Goal: Task Accomplishment & Management: Complete application form

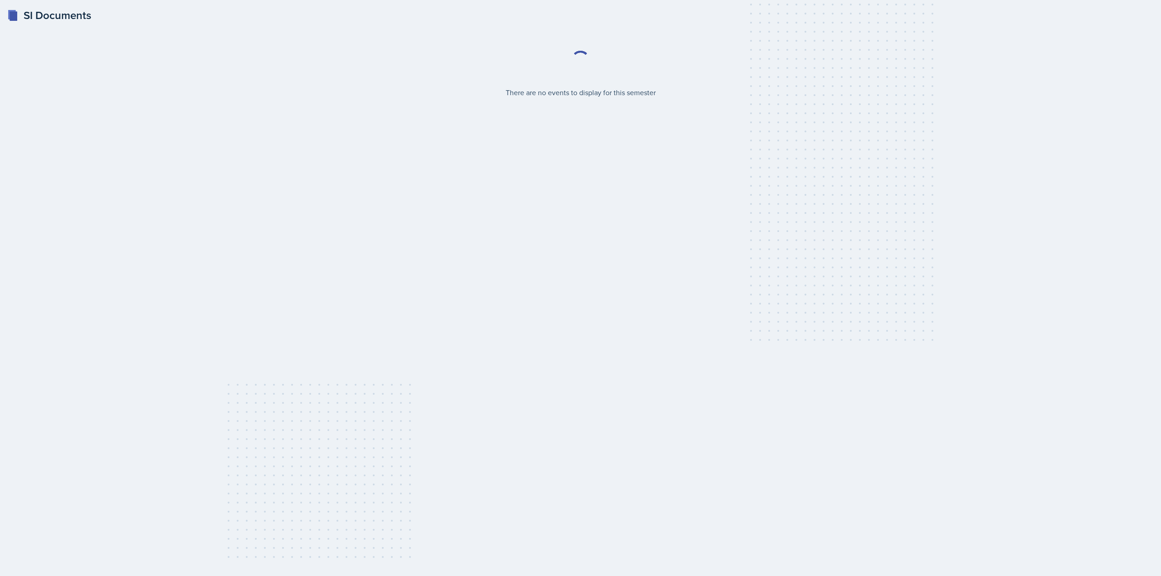
select select "2bed604d-1099-4043-b1bc-2365e8740244"
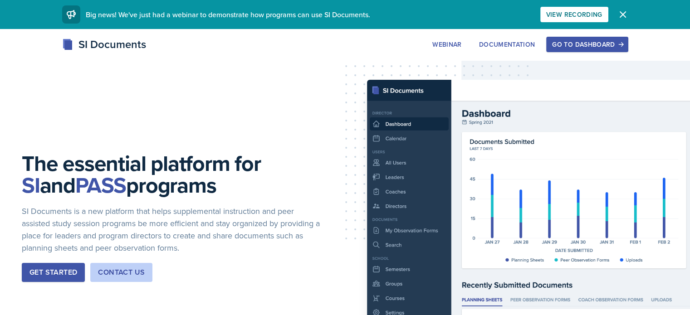
click at [628, 39] on button "Go to Dashboard" at bounding box center [587, 44] width 82 height 15
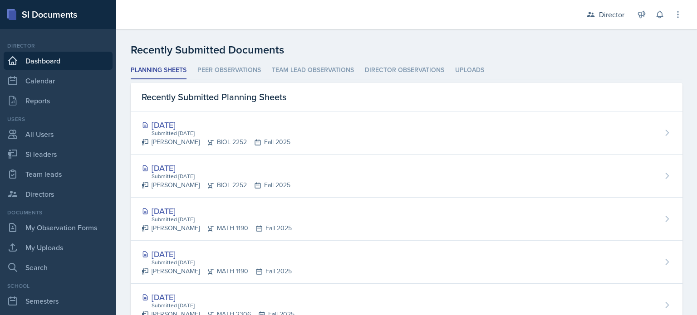
scroll to position [244, 0]
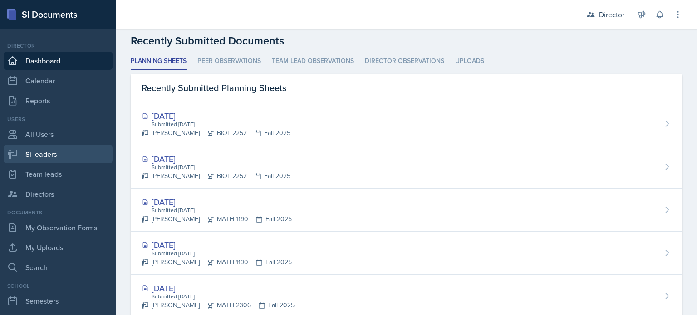
click at [68, 157] on link "Si leaders" at bounding box center [58, 154] width 109 height 18
select select "2bed604d-1099-4043-b1bc-2365e8740244"
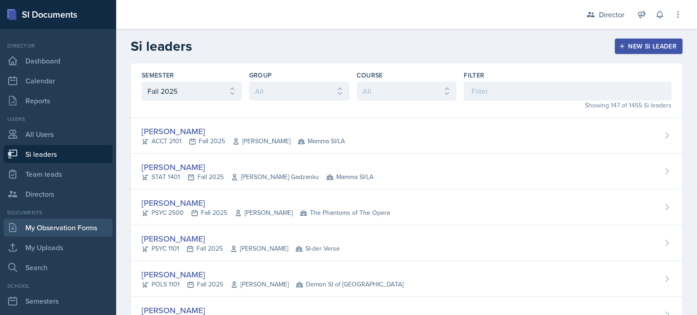
click at [65, 230] on link "My Observation Forms" at bounding box center [58, 228] width 109 height 18
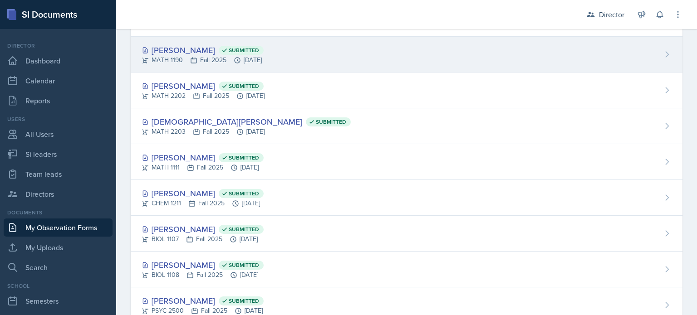
scroll to position [137, 0]
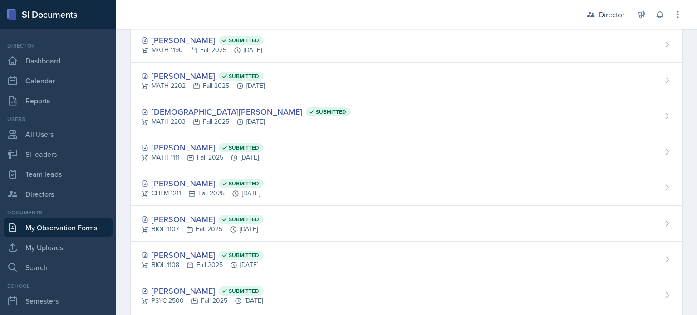
click at [260, 163] on div "Micayla Courtland Submitted MATH 1111 Fall 2025 Sep 22nd, 2025" at bounding box center [407, 152] width 552 height 36
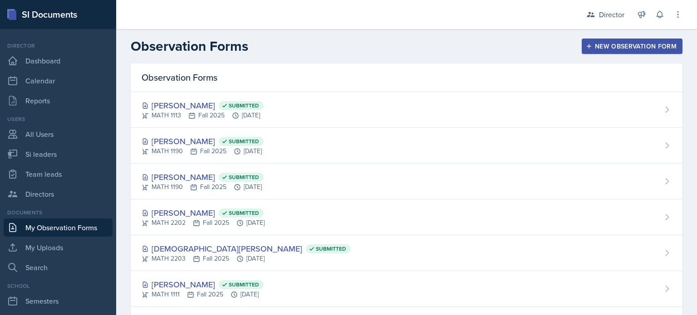
click at [595, 43] on div "New Observation Form" at bounding box center [631, 46] width 89 height 7
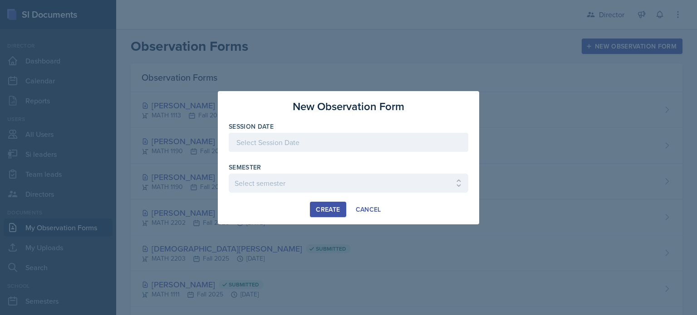
click at [402, 144] on div at bounding box center [348, 142] width 239 height 19
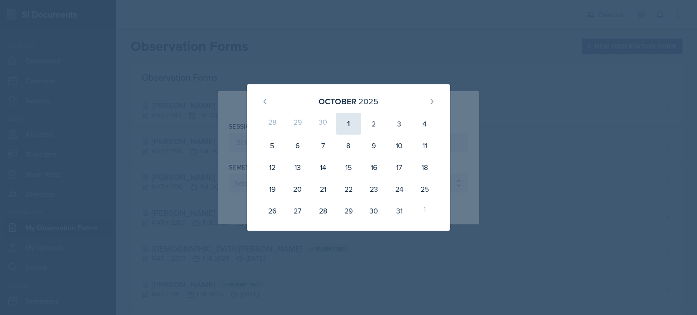
click at [345, 130] on div "1" at bounding box center [348, 124] width 25 height 22
type input "October 1st, 2025"
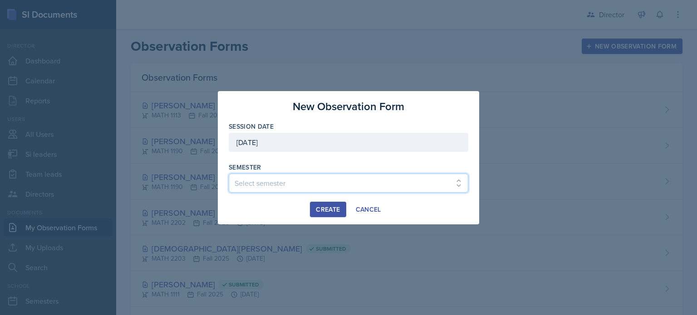
click at [295, 179] on select "Select semester Fall 2025 Summer 2025 Spring 2025 Fall 2024 Summer 2024 Spring …" at bounding box center [348, 183] width 239 height 19
select select "2bed604d-1099-4043-b1bc-2365e8740244"
click at [229, 174] on select "Select semester Fall 2025 Summer 2025 Spring 2025 Fall 2024 Summer 2024 Spring …" at bounding box center [348, 183] width 239 height 19
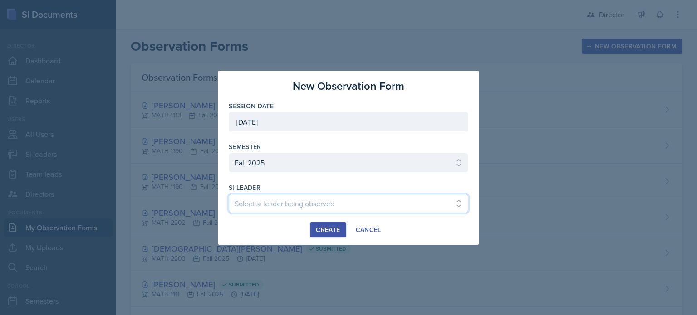
click at [319, 202] on select "Select si leader being observed Rayann Afani Sam Alderton Malk Almimar James Co…" at bounding box center [348, 203] width 239 height 19
select select "d119b175-be6f-42a0-b6af-c55d7d9f1e0a"
click at [229, 194] on select "Select si leader being observed Rayann Afani Sam Alderton Malk Almimar James Co…" at bounding box center [348, 203] width 239 height 19
click at [323, 226] on div "Create" at bounding box center [328, 229] width 24 height 7
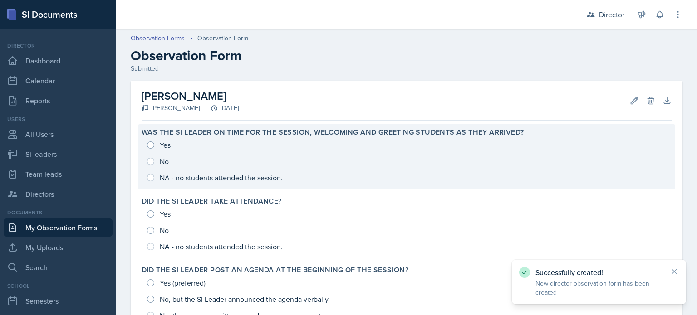
click at [152, 144] on div "Yes No NA - no students attended the session." at bounding box center [407, 161] width 530 height 49
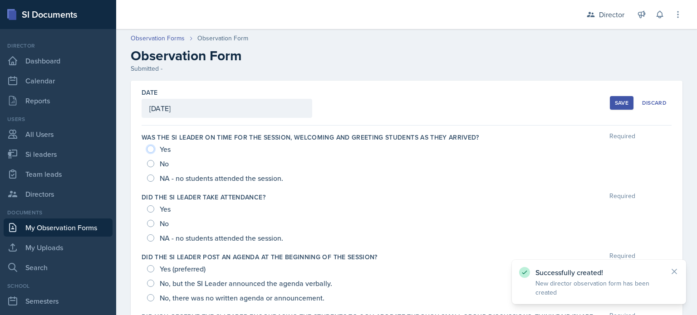
click at [151, 148] on input "Yes" at bounding box center [150, 149] width 7 height 7
radio input "true"
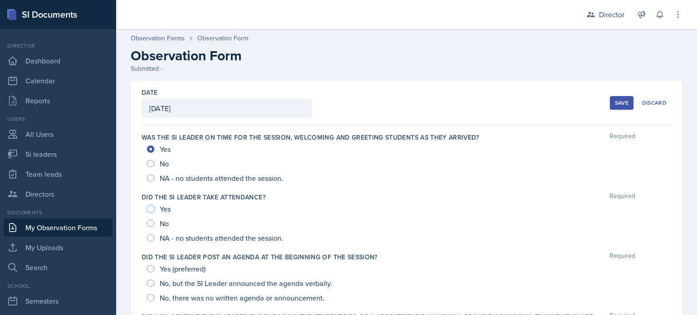
click at [151, 209] on input "Yes" at bounding box center [150, 208] width 7 height 7
radio input "true"
click at [148, 267] on input "Yes (preferred)" at bounding box center [150, 268] width 7 height 7
radio input "true"
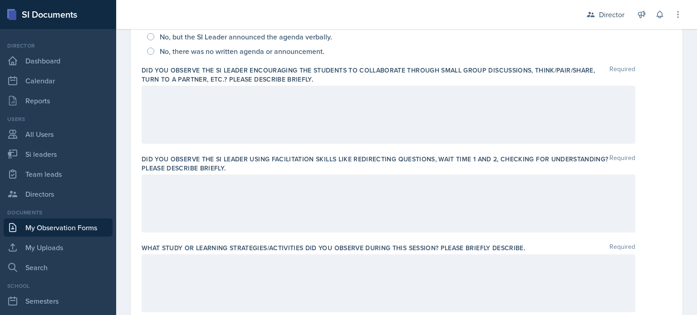
click at [243, 129] on div at bounding box center [388, 115] width 493 height 58
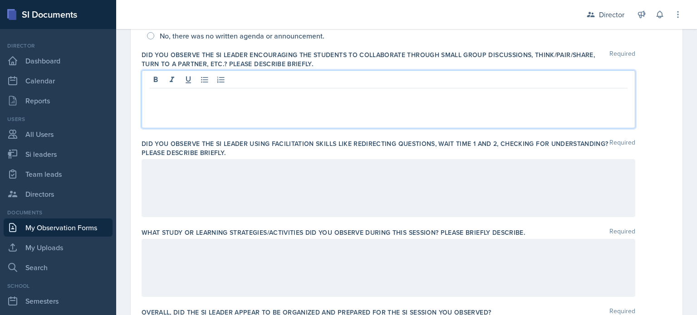
click at [467, 314] on label "Overall, did the SI Leader appear to be organized and prepared for the SI Sessi…" at bounding box center [316, 312] width 349 height 9
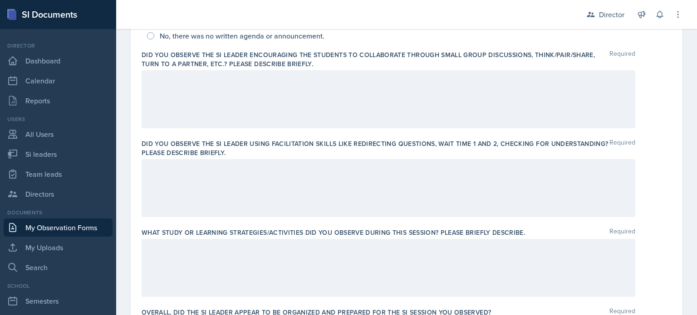
scroll to position [266, 0]
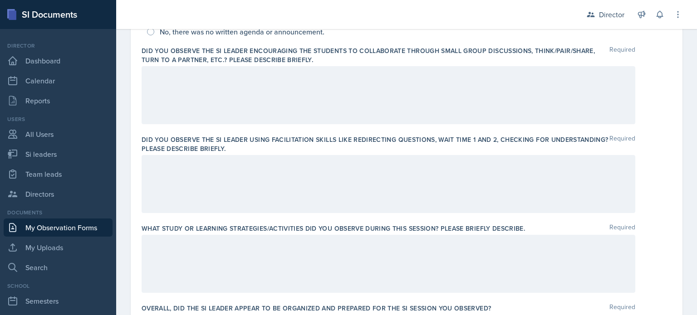
click at [254, 214] on div "Did you observe the SI Leader using facilitation skills like redirecting questi…" at bounding box center [407, 176] width 530 height 89
click at [274, 198] on div at bounding box center [388, 184] width 493 height 58
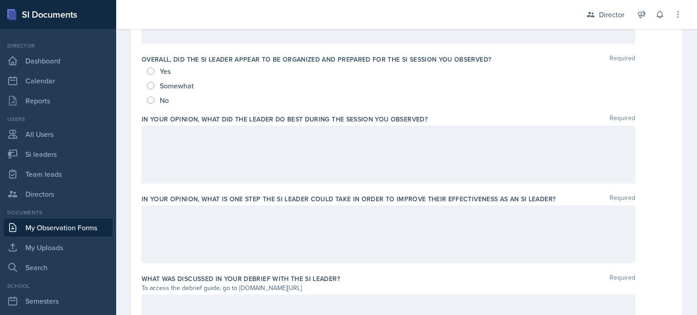
click at [265, 223] on div at bounding box center [388, 234] width 493 height 58
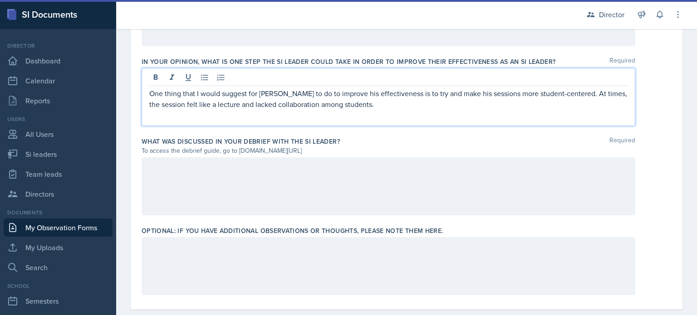
scroll to position [669, 0]
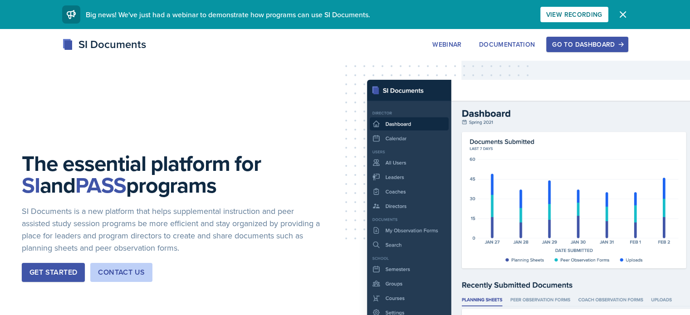
click at [604, 54] on div "SI Documents Webinar Documentation Go to Dashboard Sign Up Go to Dashboard" at bounding box center [345, 54] width 690 height 36
click at [606, 54] on div "SI Documents Webinar Documentation Go to Dashboard Sign Up Go to Dashboard" at bounding box center [345, 54] width 690 height 36
click at [610, 50] on button "Go to Dashboard" at bounding box center [587, 44] width 82 height 15
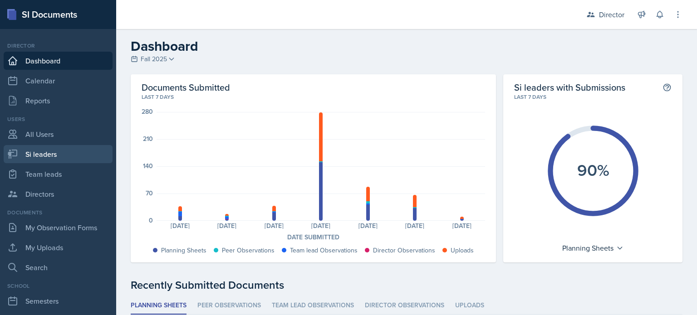
click at [19, 158] on link "Si leaders" at bounding box center [58, 154] width 109 height 18
select select "2bed604d-1099-4043-b1bc-2365e8740244"
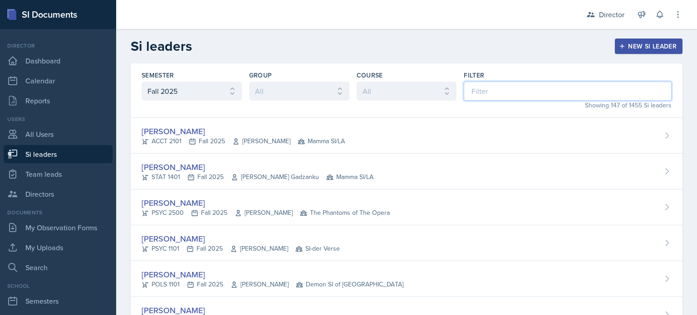
click at [482, 89] on input at bounding box center [568, 91] width 208 height 19
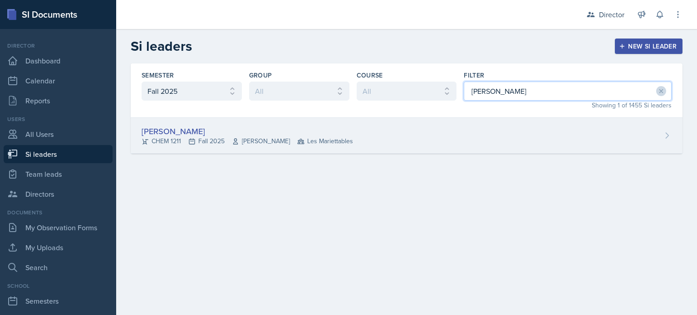
type input "coker"
click at [409, 128] on div "James Coker CHEM 1211 Fall 2025 Lu Kang Les Mariettables" at bounding box center [407, 136] width 552 height 36
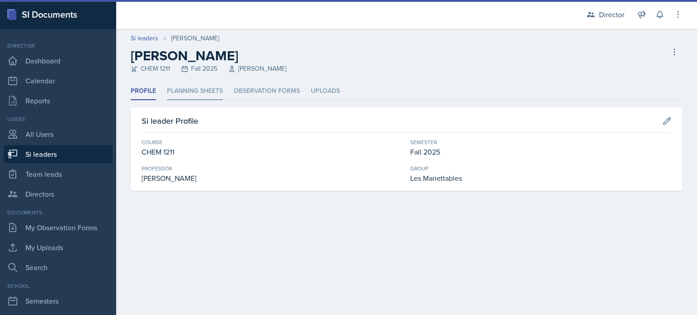
click at [192, 99] on li "Planning Sheets" at bounding box center [195, 92] width 56 height 18
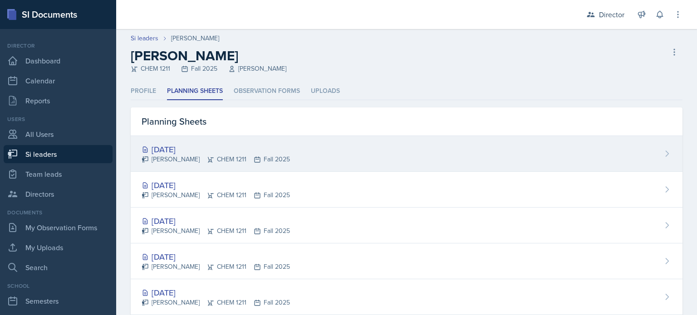
click at [218, 165] on div "Oct 1st, 2025 James Coker CHEM 1211 Fall 2025" at bounding box center [407, 154] width 552 height 36
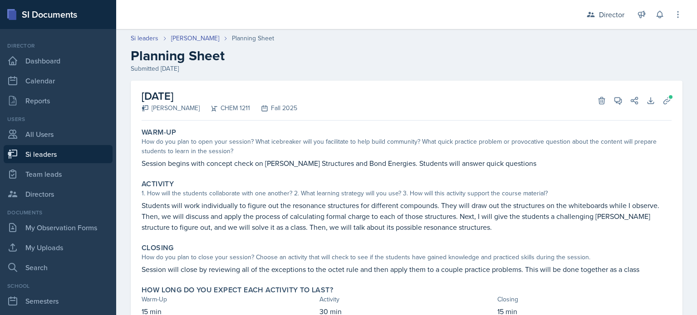
scroll to position [38, 0]
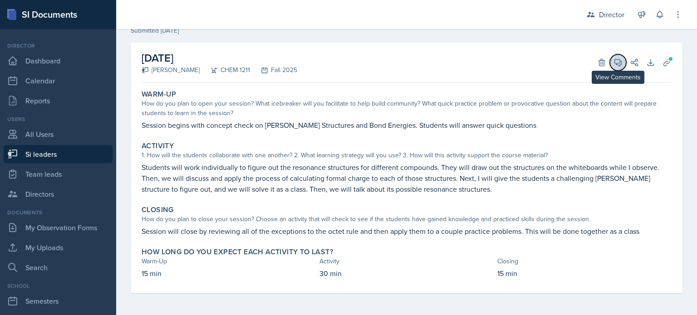
click at [615, 66] on icon at bounding box center [618, 62] width 7 height 7
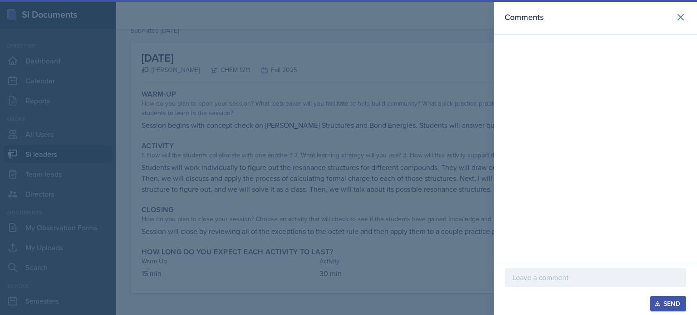
click at [613, 66] on div "Comments" at bounding box center [594, 132] width 203 height 264
click at [686, 8] on header "Comments" at bounding box center [594, 17] width 203 height 35
click at [682, 12] on icon at bounding box center [680, 17] width 11 height 11
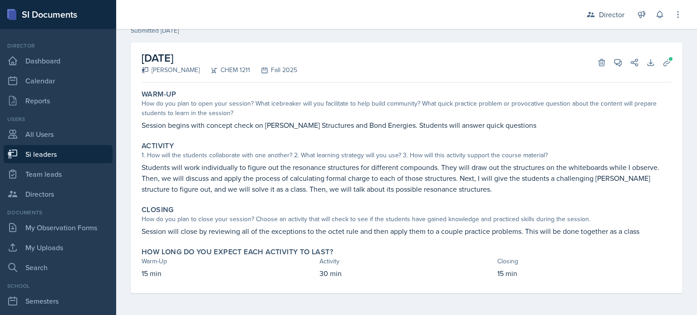
scroll to position [0, 0]
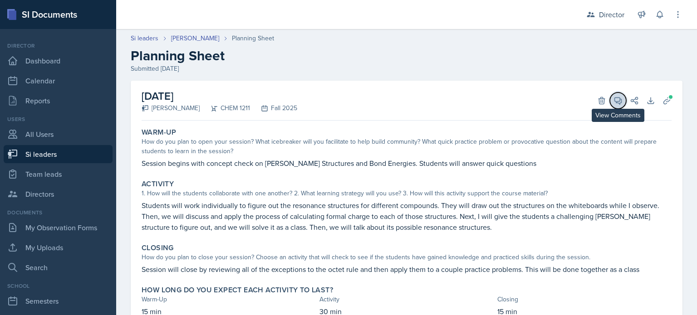
click at [613, 106] on button "View Comments" at bounding box center [618, 101] width 16 height 16
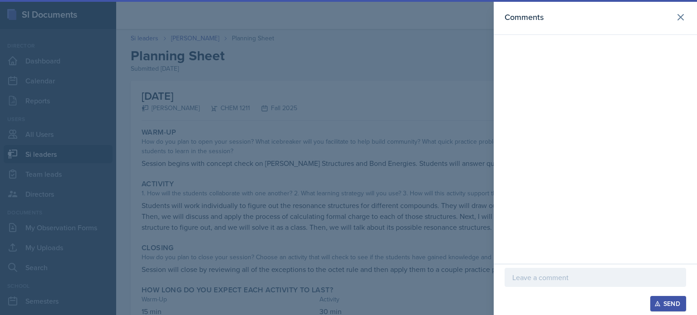
click at [674, 25] on header "Comments" at bounding box center [594, 17] width 203 height 35
click at [679, 17] on icon at bounding box center [680, 17] width 11 height 11
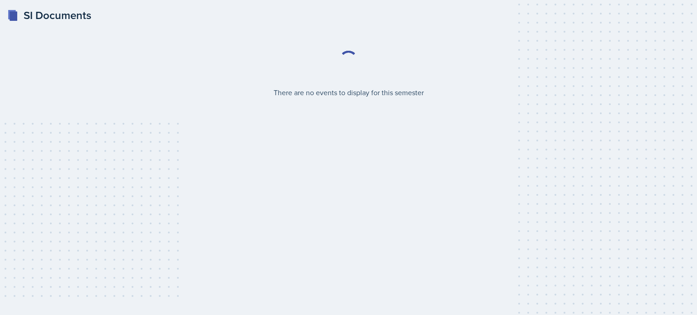
select select "2bed604d-1099-4043-b1bc-2365e8740244"
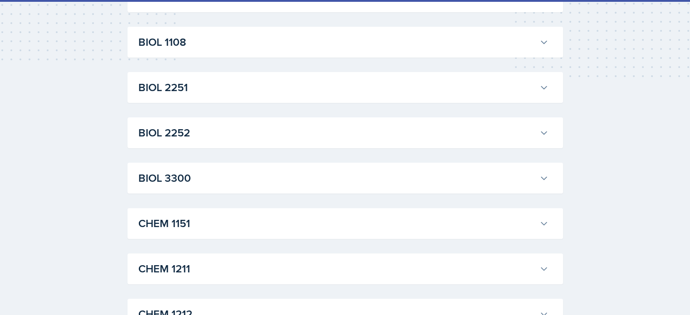
scroll to position [249, 0]
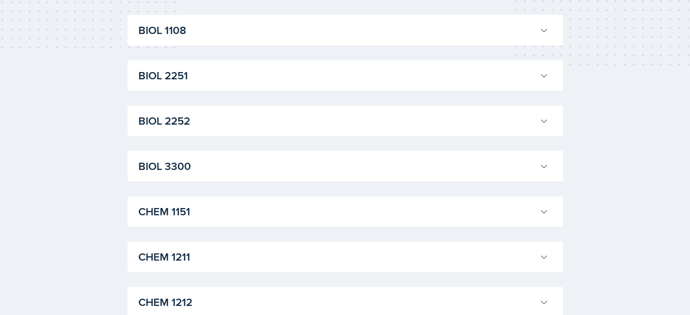
click at [195, 254] on h3 "CHEM 1211" at bounding box center [336, 257] width 397 height 16
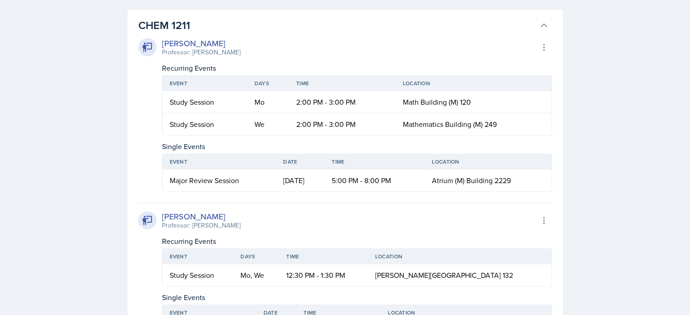
scroll to position [483, 0]
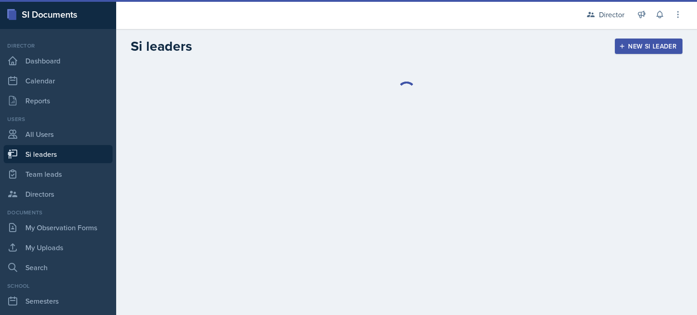
select select "2bed604d-1099-4043-b1bc-2365e8740244"
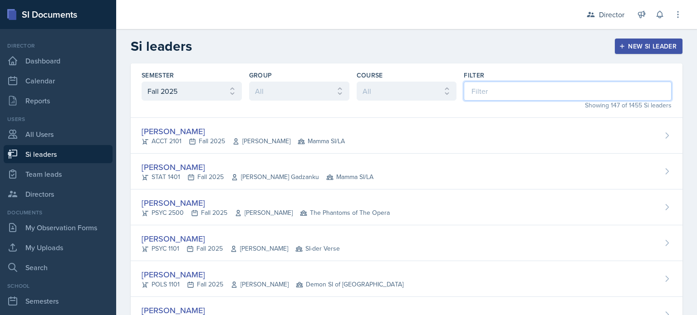
click at [479, 87] on input at bounding box center [568, 91] width 208 height 19
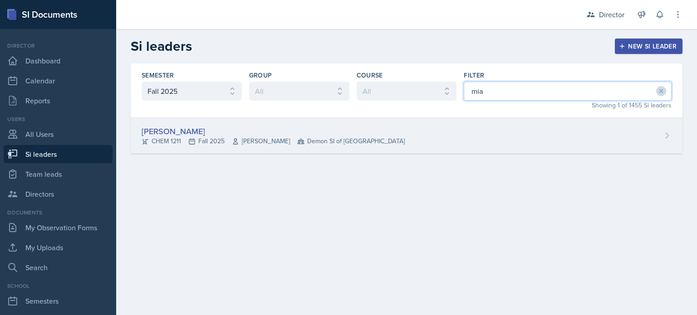
type input "mia"
click at [412, 132] on div "Mia Burford CHEM 1211 Fall 2025 Christopher Sumner Demon SI of Fleet Street" at bounding box center [407, 136] width 552 height 36
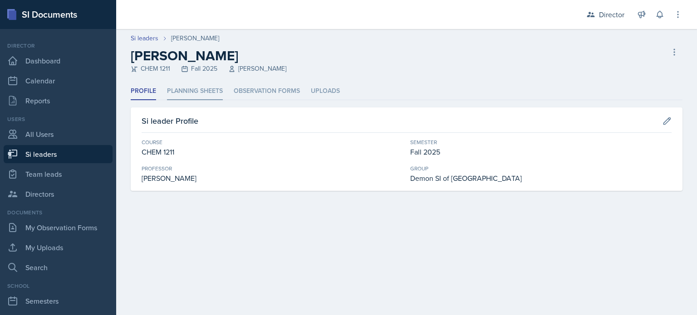
click at [190, 88] on li "Planning Sheets" at bounding box center [195, 92] width 56 height 18
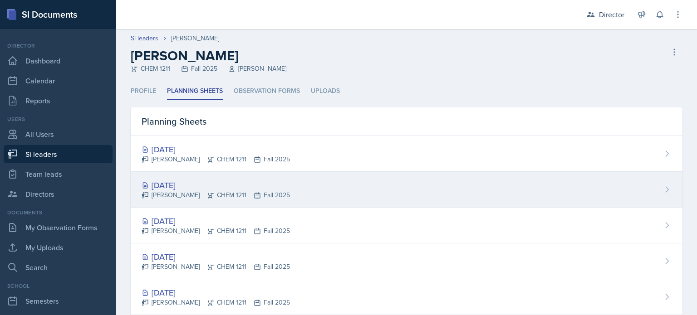
click at [249, 195] on div "Mia Burford CHEM 1211 Fall 2025" at bounding box center [216, 195] width 148 height 10
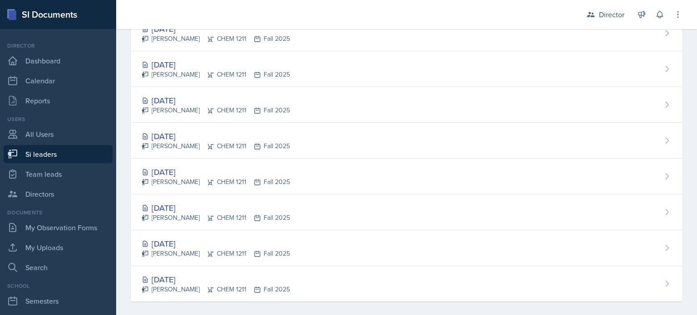
scroll to position [342, 0]
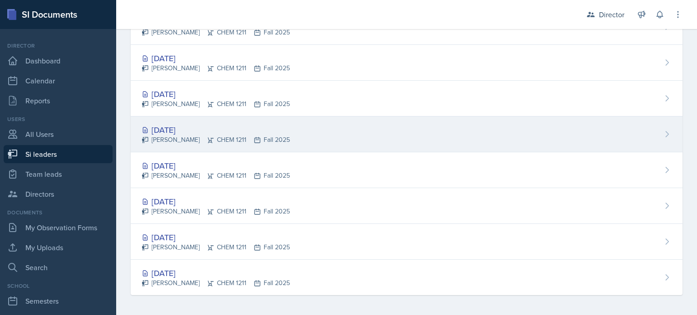
click at [226, 127] on div "Sep 8th, 2025" at bounding box center [216, 130] width 148 height 12
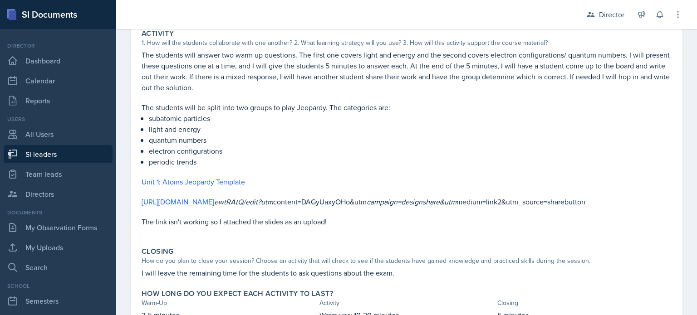
scroll to position [245, 0]
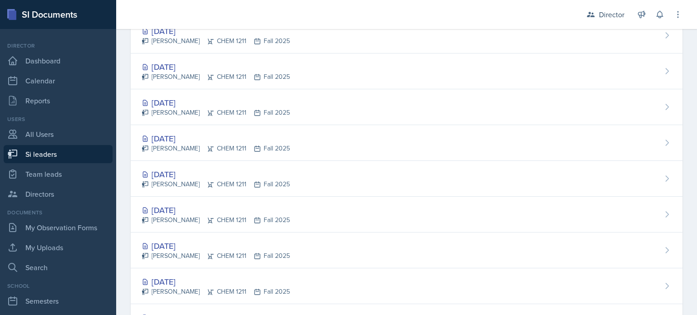
scroll to position [298, 0]
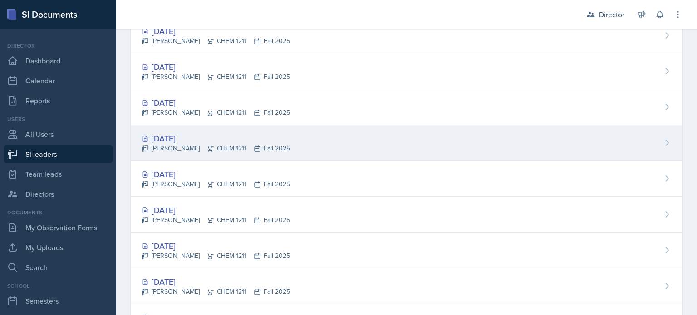
click at [221, 148] on div "Mia Burford CHEM 1211 Fall 2025" at bounding box center [216, 149] width 148 height 10
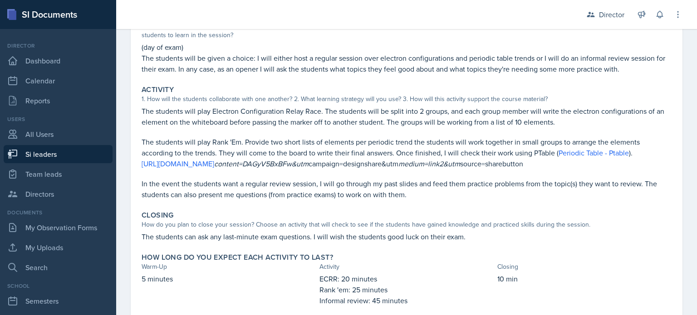
scroll to position [117, 0]
click at [214, 162] on link "https://www.canva.com/design/DAGyV5BxBFw/3Nt2uBxRo0I51YWfNut94w/edit?utm" at bounding box center [178, 163] width 73 height 10
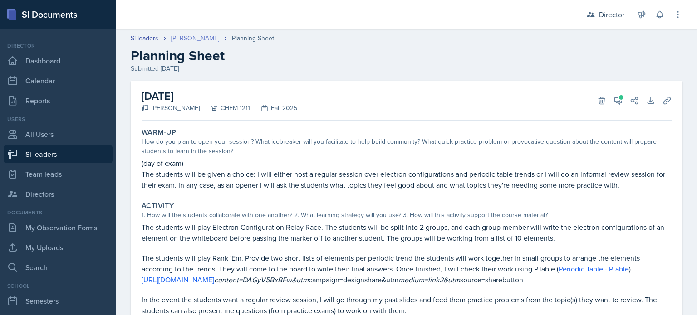
click at [196, 38] on link "[PERSON_NAME]" at bounding box center [195, 39] width 48 height 10
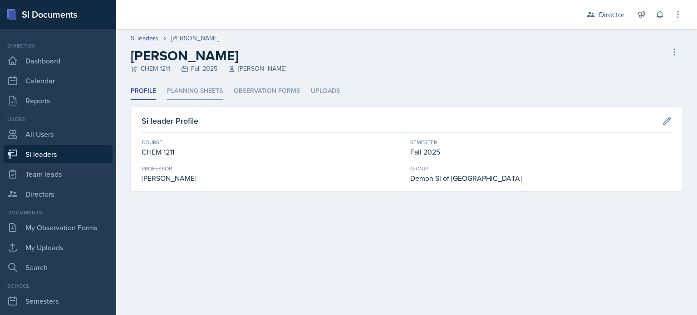
click at [199, 91] on li "Planning Sheets" at bounding box center [195, 92] width 56 height 18
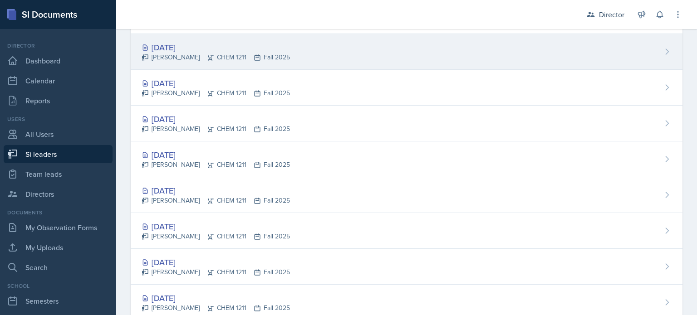
scroll to position [140, 0]
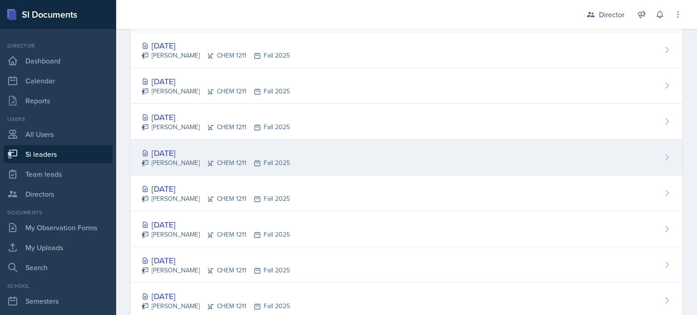
click at [276, 152] on div "Sep 23rd, 2025 Mia Burford CHEM 1211 Fall 2025" at bounding box center [407, 158] width 552 height 36
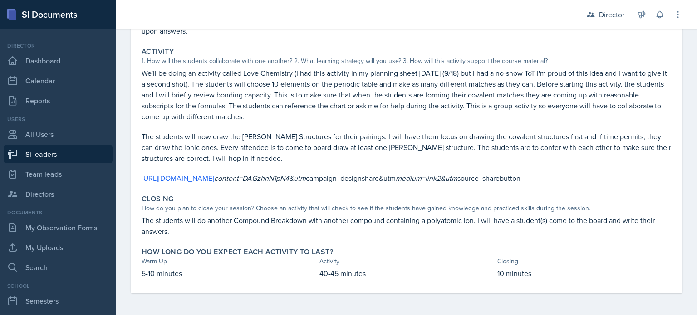
scroll to position [176, 0]
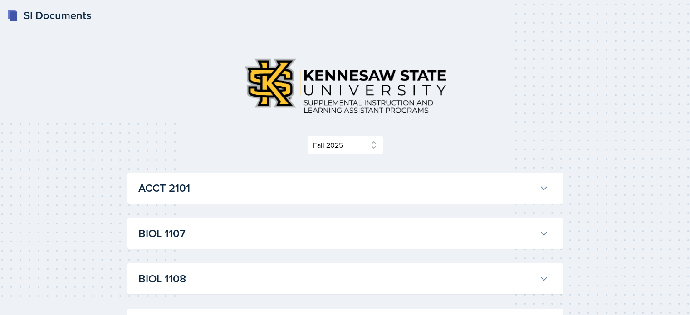
select select "2bed604d-1099-4043-b1bc-2365e8740244"
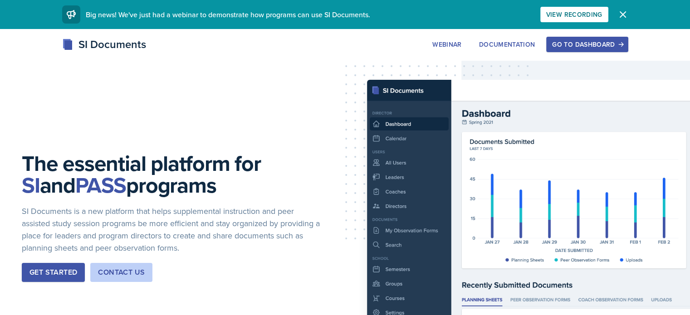
click at [622, 48] on div "Go to Dashboard" at bounding box center [587, 44] width 70 height 7
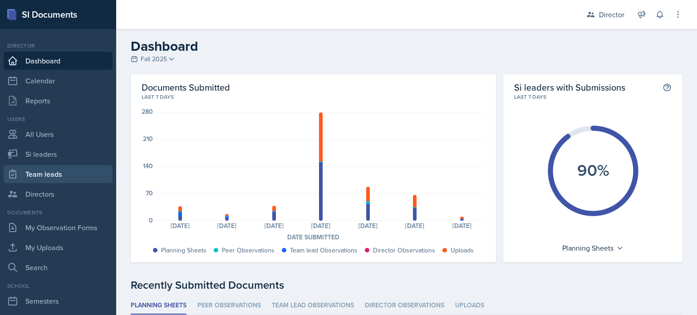
click at [67, 166] on link "Team leads" at bounding box center [58, 174] width 109 height 18
select select "2bed604d-1099-4043-b1bc-2365e8740244"
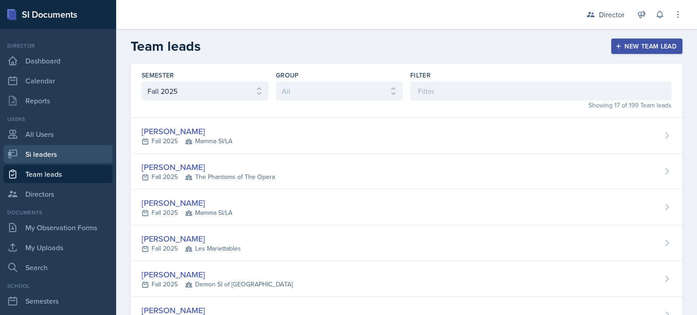
click at [70, 157] on link "Si leaders" at bounding box center [58, 154] width 109 height 18
select select "2bed604d-1099-4043-b1bc-2365e8740244"
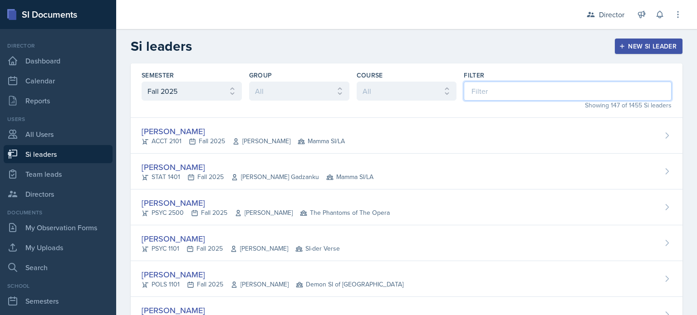
click at [470, 85] on input at bounding box center [568, 91] width 208 height 19
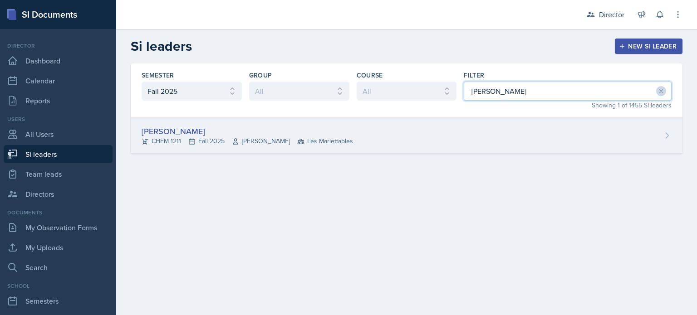
type input "james"
click at [415, 143] on div "James Coker CHEM 1211 Fall 2025 Lu Kang Les Mariettables" at bounding box center [407, 136] width 552 height 36
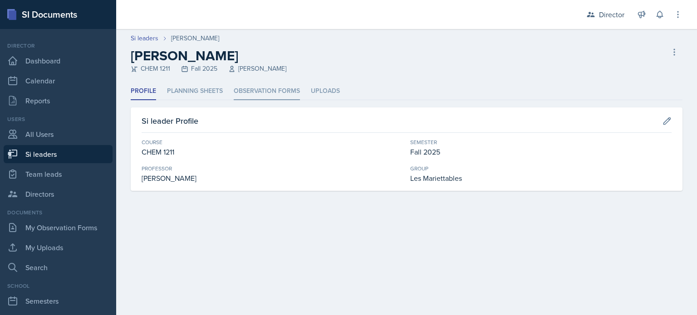
click at [270, 90] on li "Observation Forms" at bounding box center [267, 92] width 66 height 18
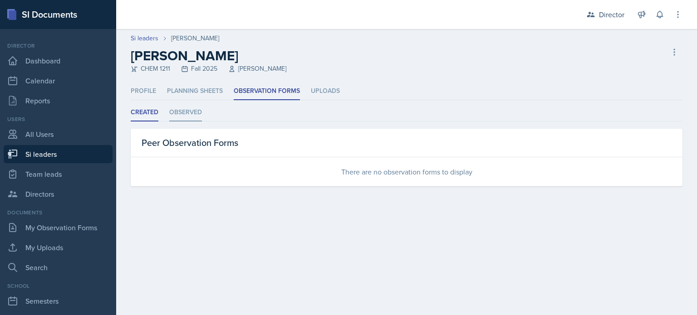
click at [181, 114] on li "Observed" at bounding box center [185, 113] width 33 height 18
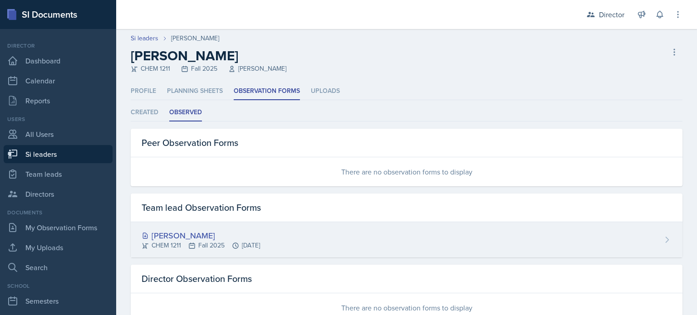
click at [323, 230] on div "James Coker CHEM 1211 Fall 2025 Sep 22nd, 2025" at bounding box center [407, 239] width 552 height 35
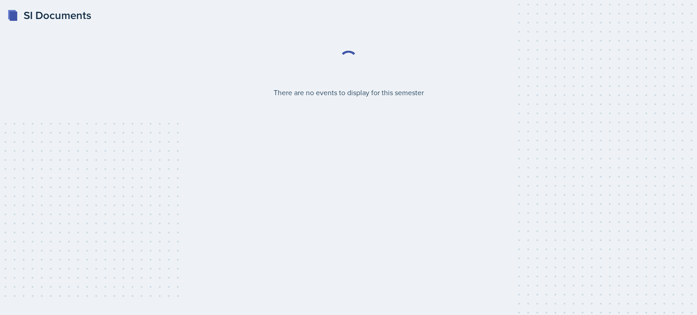
select select "2bed604d-1099-4043-b1bc-2365e8740244"
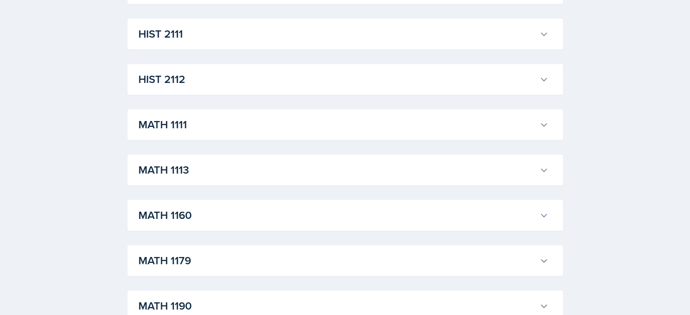
scroll to position [740, 0]
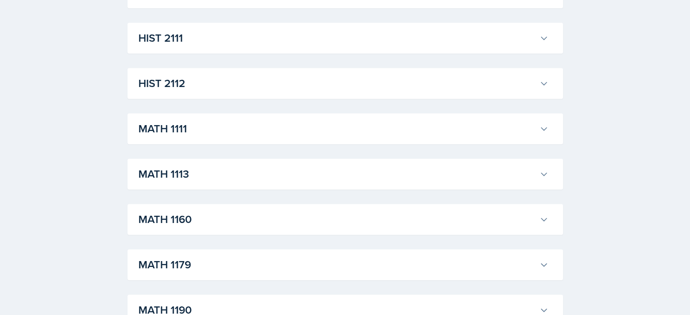
click at [223, 142] on div "MATH 1111 [PERSON_NAME] Professor: [PERSON_NAME] Export to Google Calendar Recu…" at bounding box center [344, 128] width 435 height 31
click at [239, 128] on h3 "MATH 1111" at bounding box center [336, 129] width 397 height 16
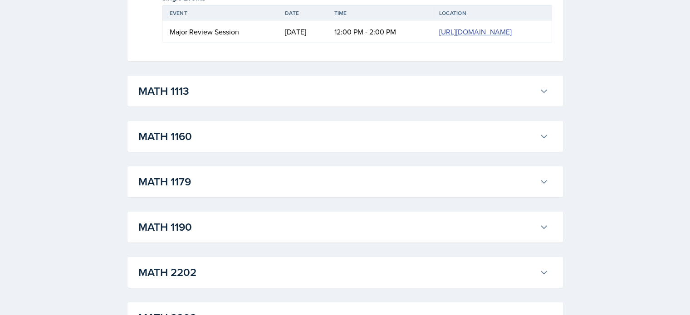
scroll to position [0, 20]
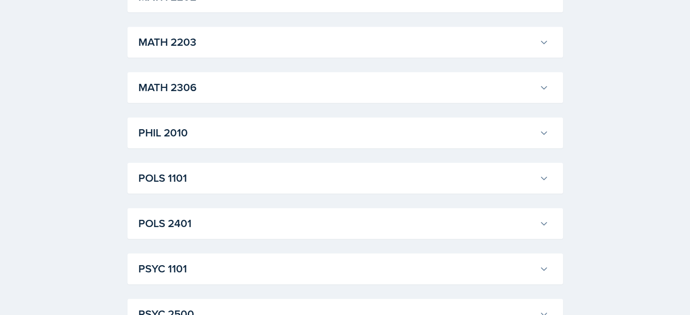
scroll to position [4488, 0]
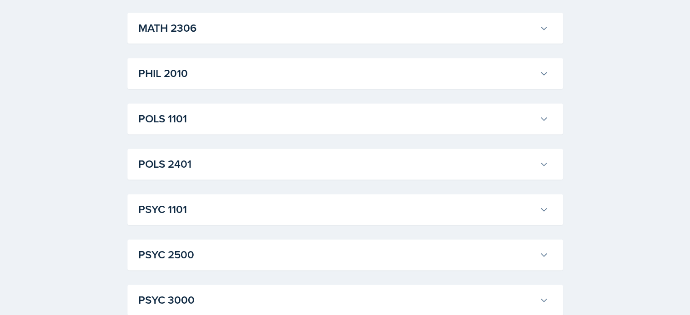
scroll to position [4657, 0]
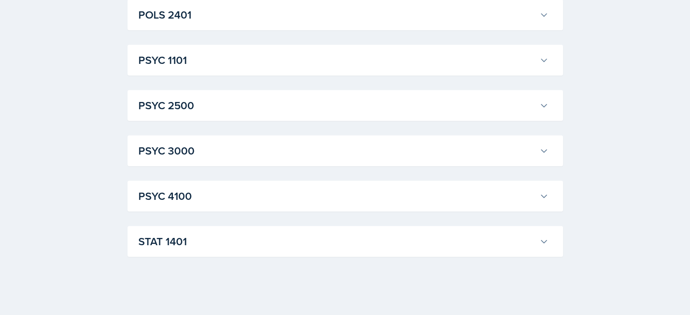
scroll to position [6172, 0]
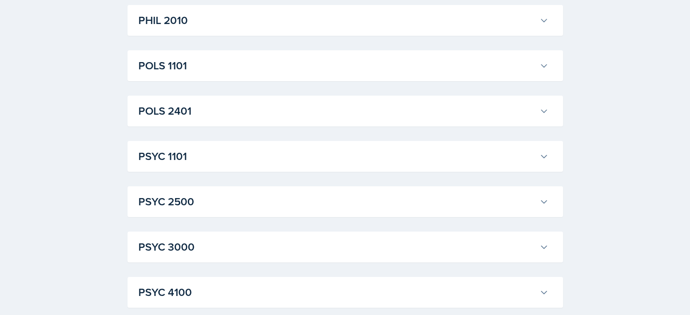
scroll to position [6879, 0]
